Goal: Information Seeking & Learning: Learn about a topic

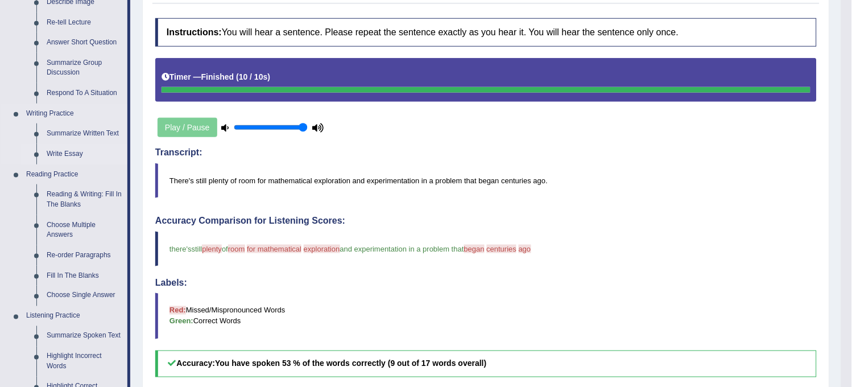
scroll to position [189, 0]
click at [100, 88] on link "Respond To A Situation" at bounding box center [85, 93] width 86 height 20
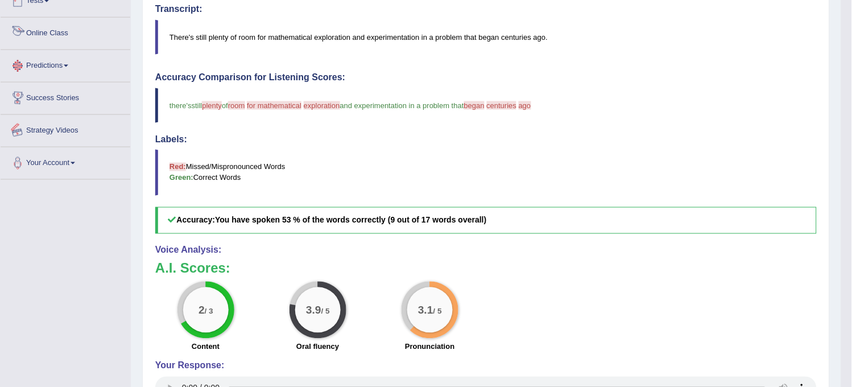
scroll to position [408, 0]
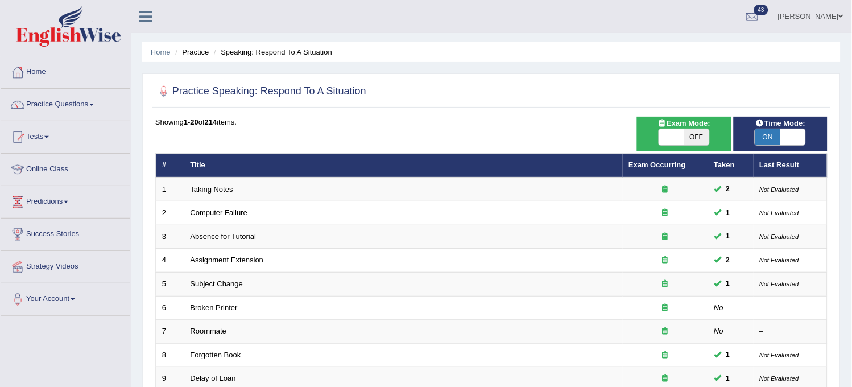
click at [697, 131] on span "OFF" at bounding box center [696, 137] width 25 height 16
checkbox input "true"
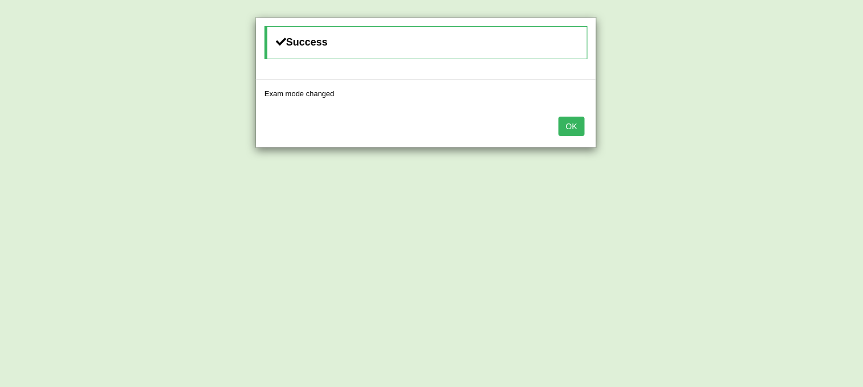
click at [576, 133] on button "OK" at bounding box center [572, 126] width 26 height 19
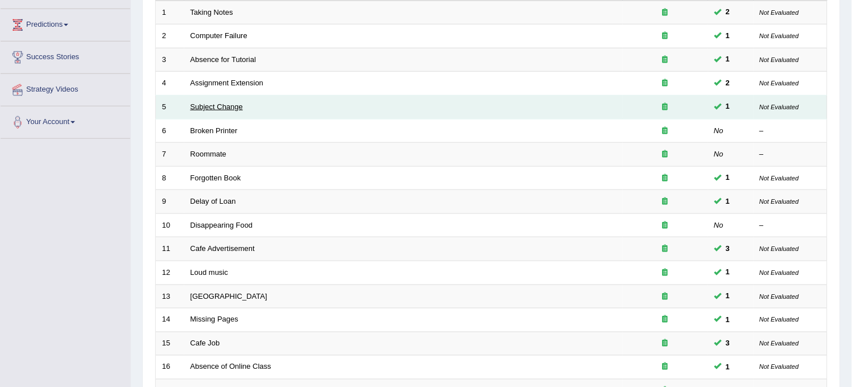
scroll to position [189, 0]
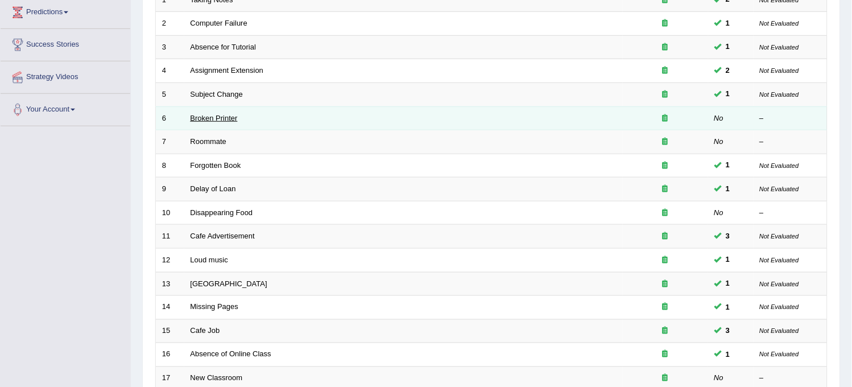
click at [222, 118] on link "Broken Printer" at bounding box center [214, 118] width 47 height 9
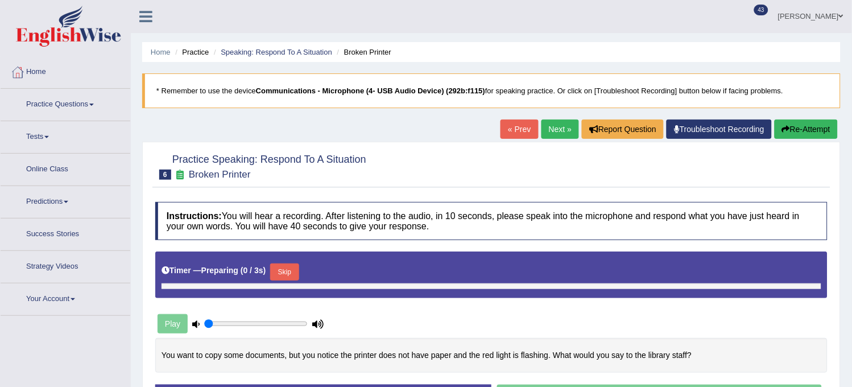
type input "1"
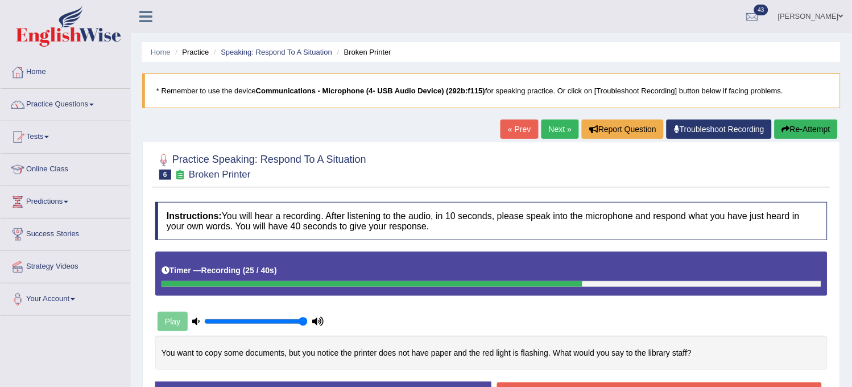
click at [809, 138] on button "Re-Attempt" at bounding box center [806, 128] width 63 height 19
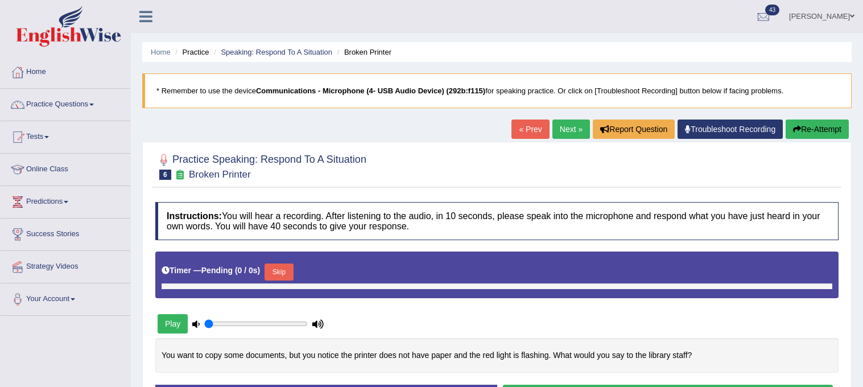
type input "1"
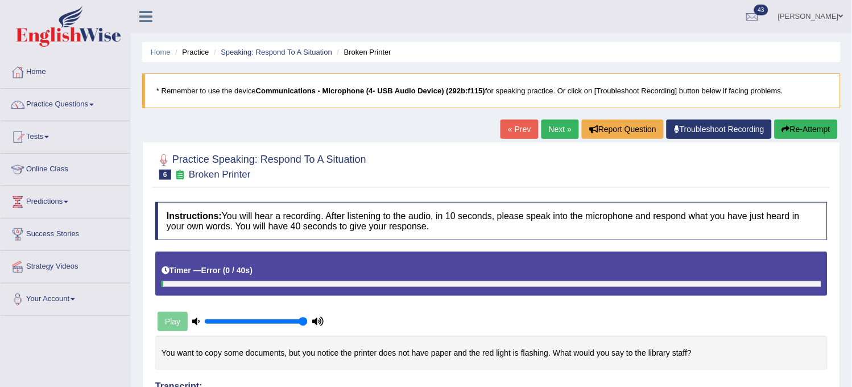
click at [792, 127] on button "Re-Attempt" at bounding box center [806, 128] width 63 height 19
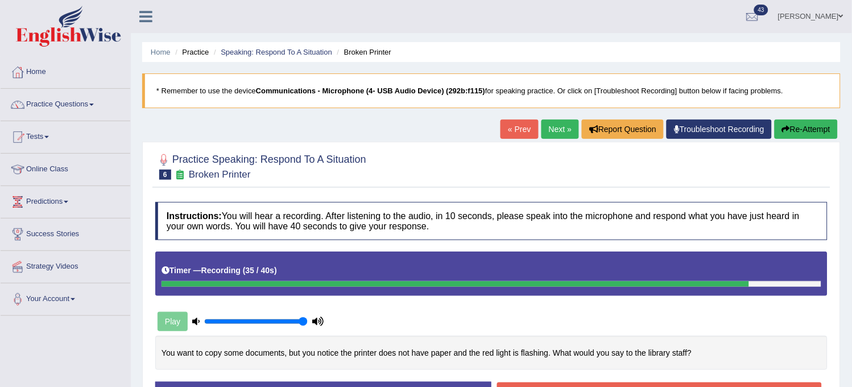
click at [797, 139] on button "Re-Attempt" at bounding box center [806, 128] width 63 height 19
click at [797, 139] on div "« Prev Next » Report Question Troubleshoot Recording Re-Attempt" at bounding box center [671, 130] width 340 height 22
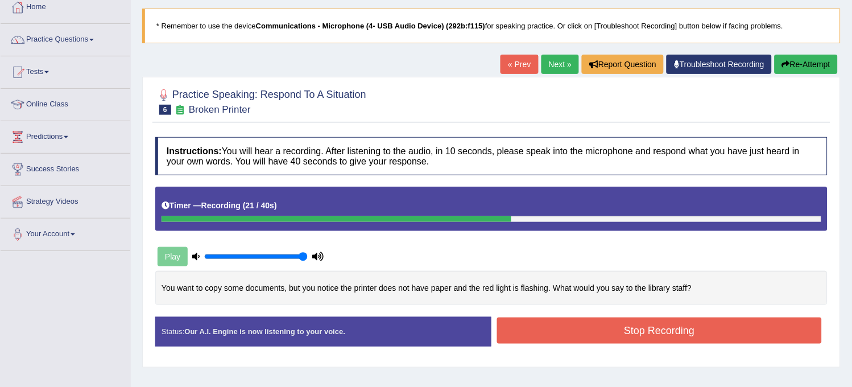
click at [579, 330] on button "Stop Recording" at bounding box center [659, 330] width 325 height 26
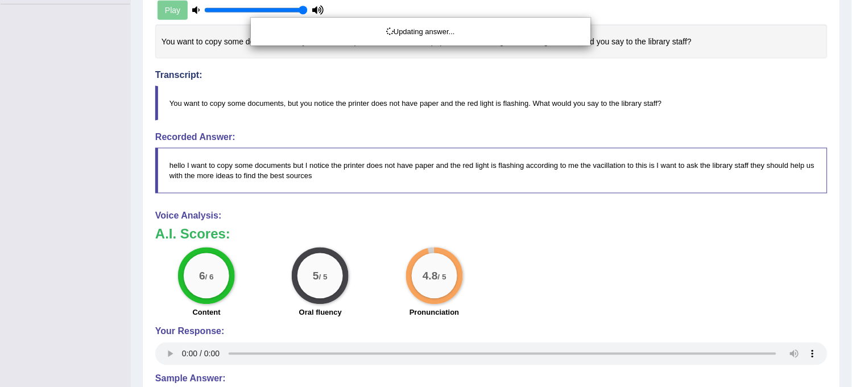
scroll to position [348, 0]
